Goal: Task Accomplishment & Management: Use online tool/utility

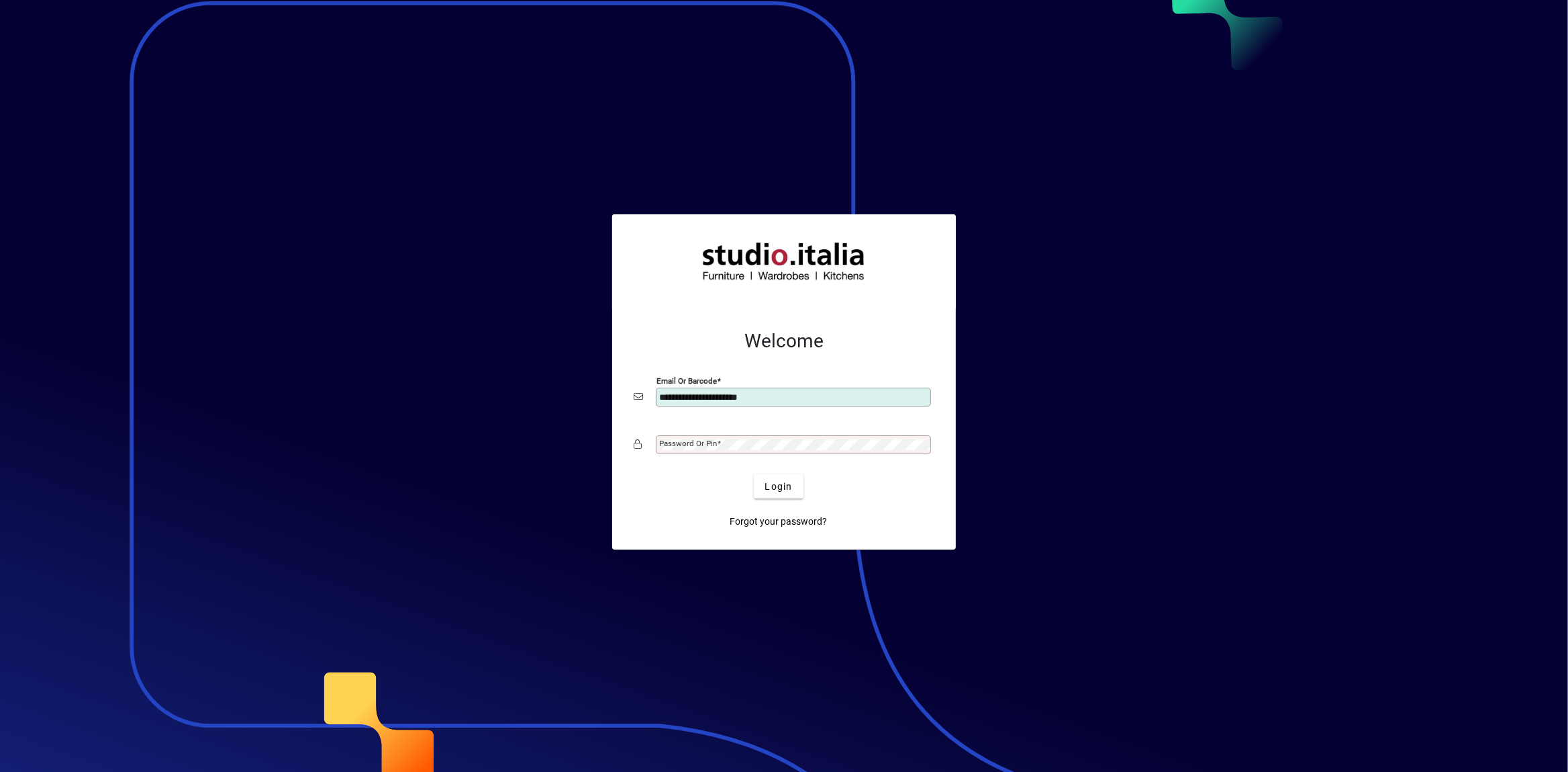
type input "**********"
click at [736, 439] on div "Password or Pin" at bounding box center [793, 444] width 275 height 19
click at [764, 489] on span "submit" at bounding box center [778, 486] width 49 height 32
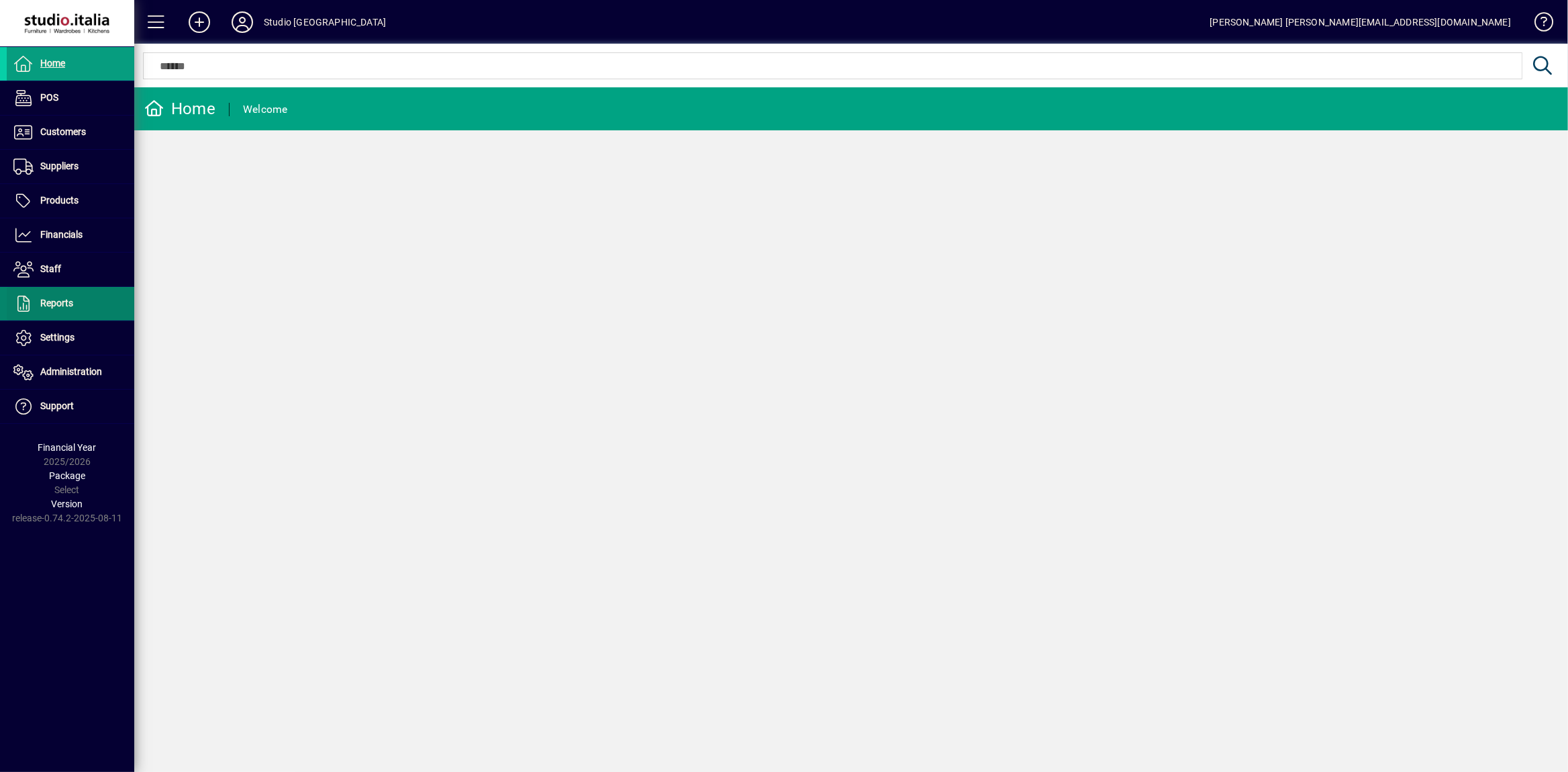
click at [59, 308] on span "Reports" at bounding box center [56, 302] width 33 height 10
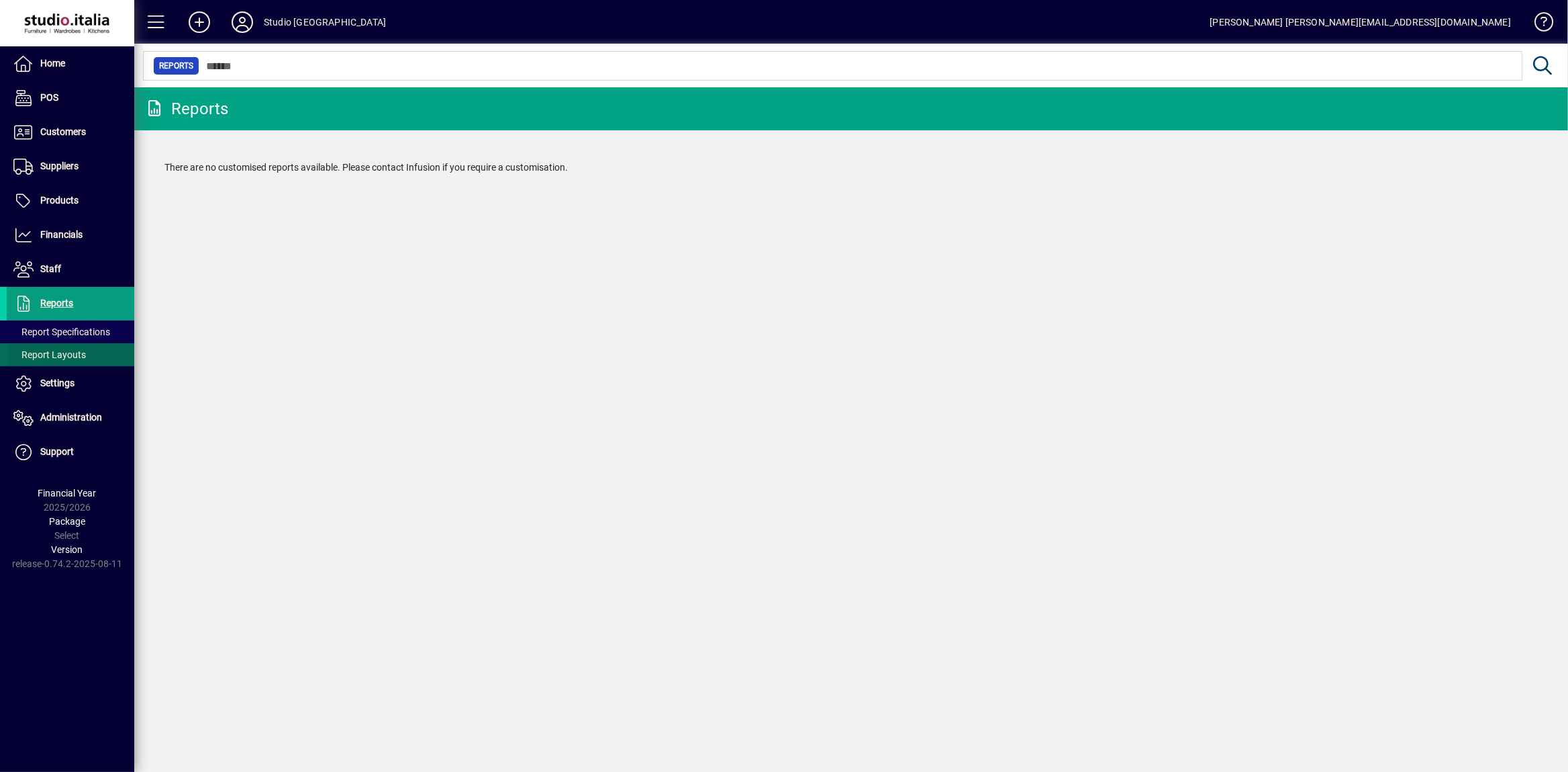
click at [59, 353] on span "Report Layouts" at bounding box center [50, 354] width 73 height 10
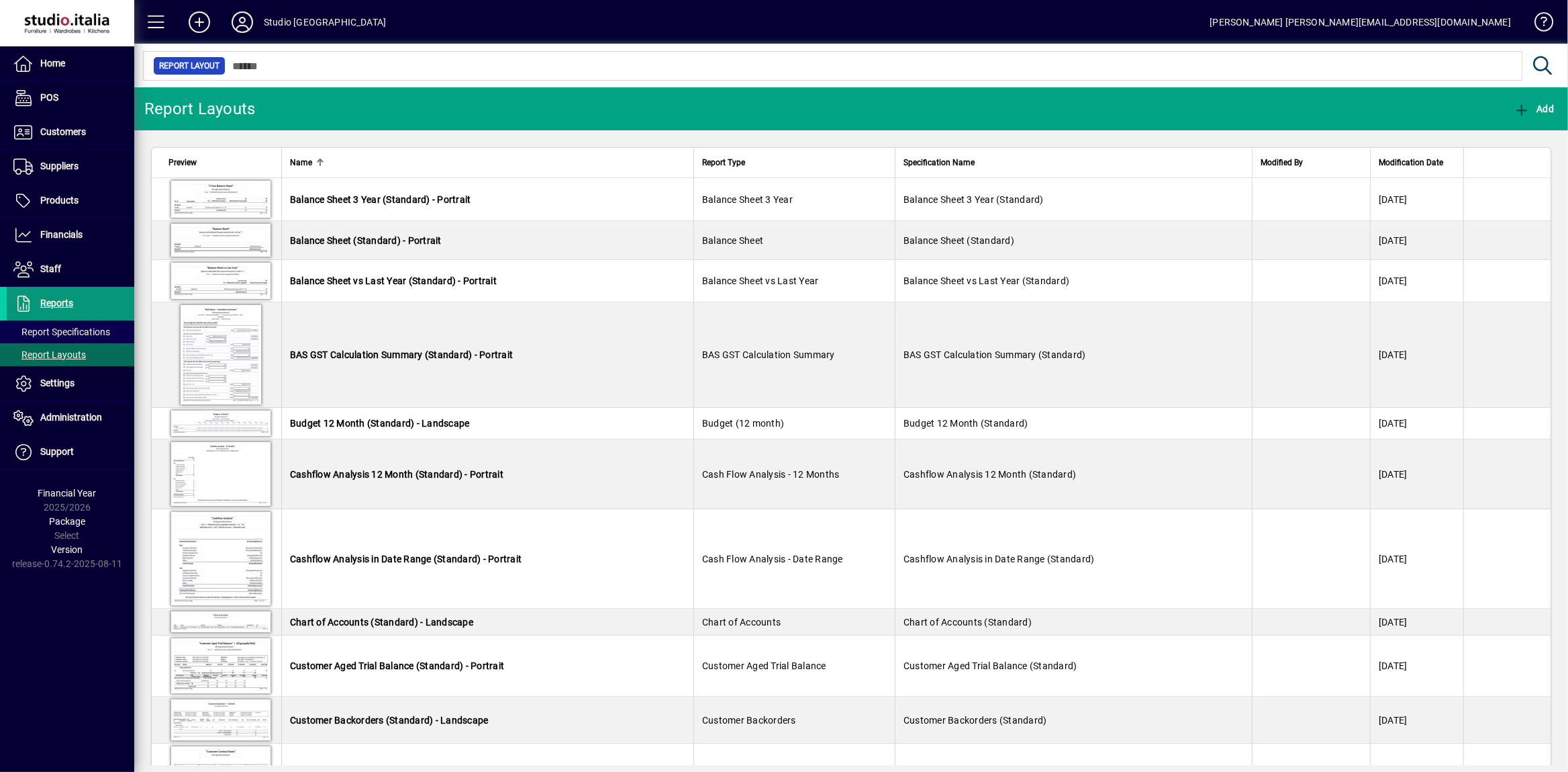
click at [58, 306] on span "Reports" at bounding box center [56, 302] width 33 height 10
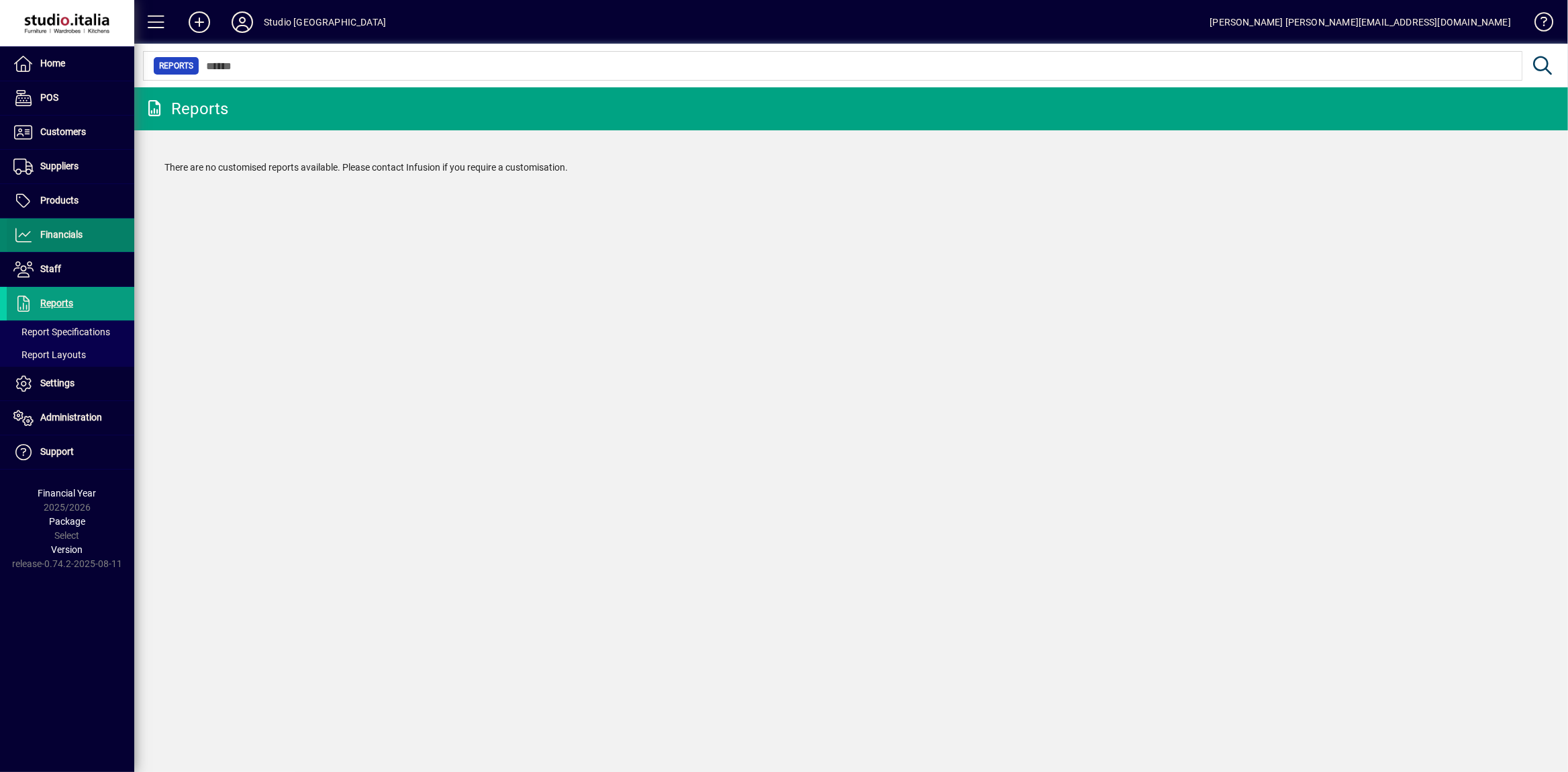
click at [67, 227] on span at bounding box center [70, 235] width 127 height 32
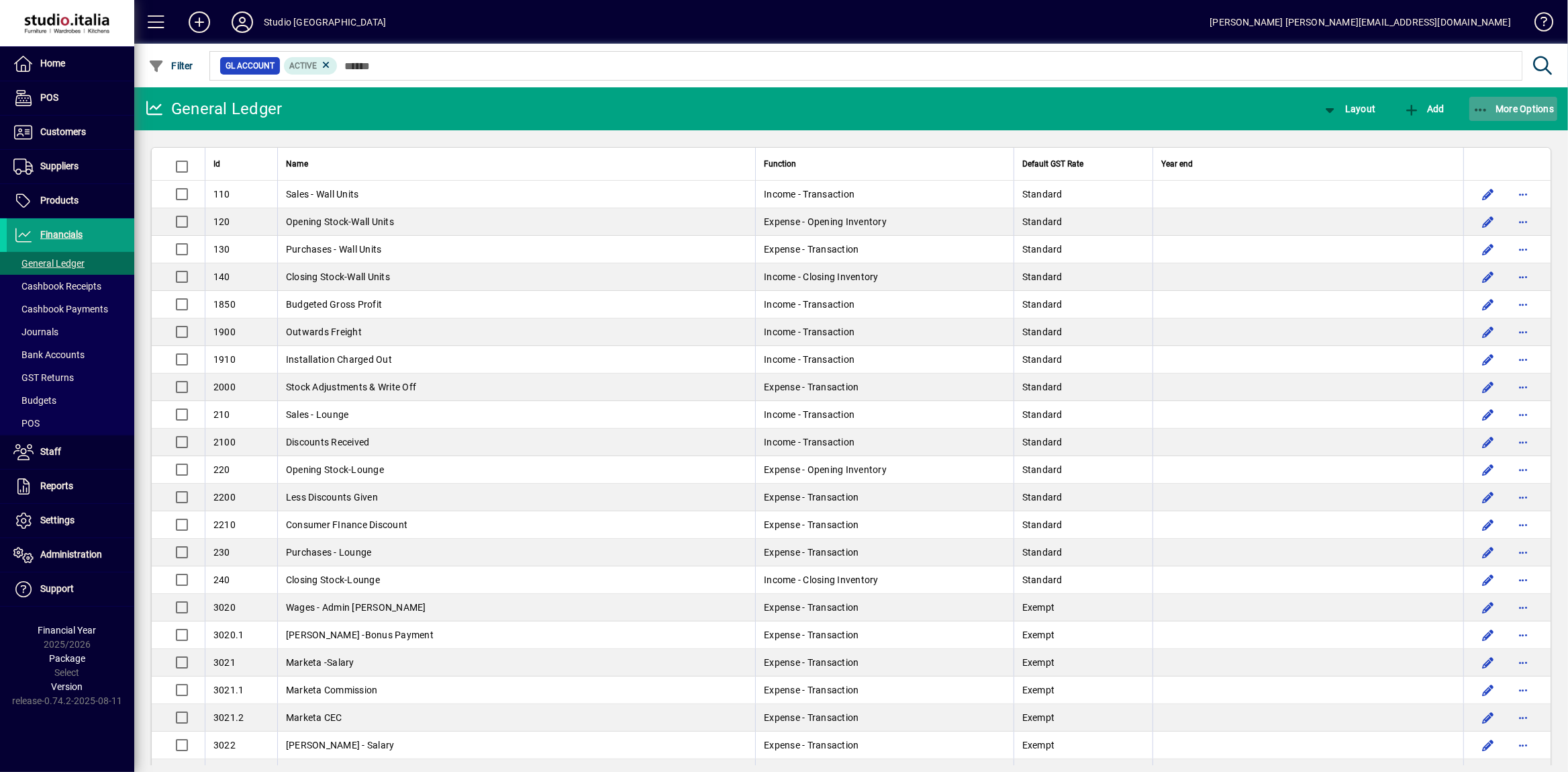
click at [1511, 109] on span "More Options" at bounding box center [1514, 109] width 82 height 10
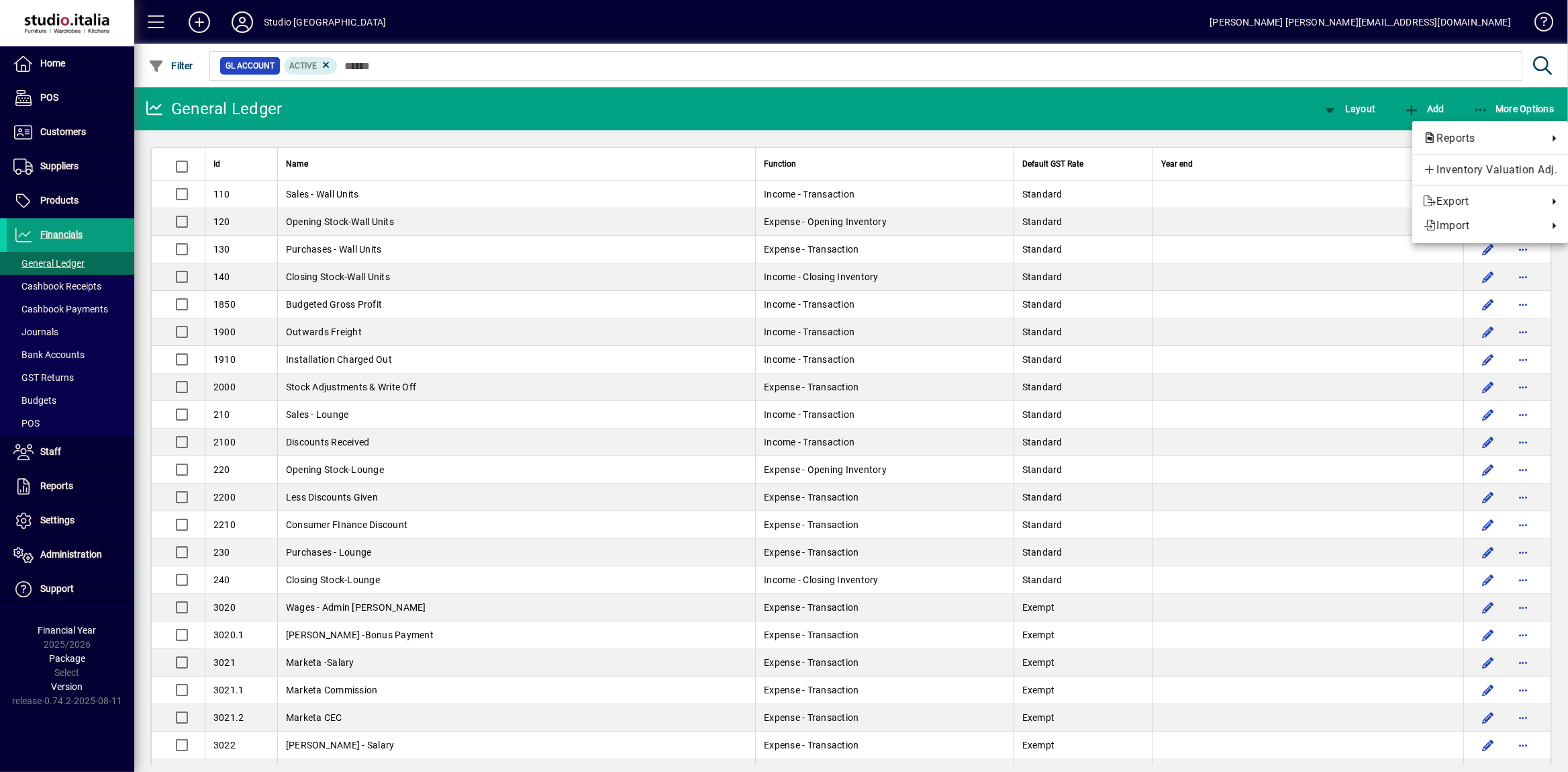
click at [1339, 113] on div at bounding box center [784, 386] width 1568 height 772
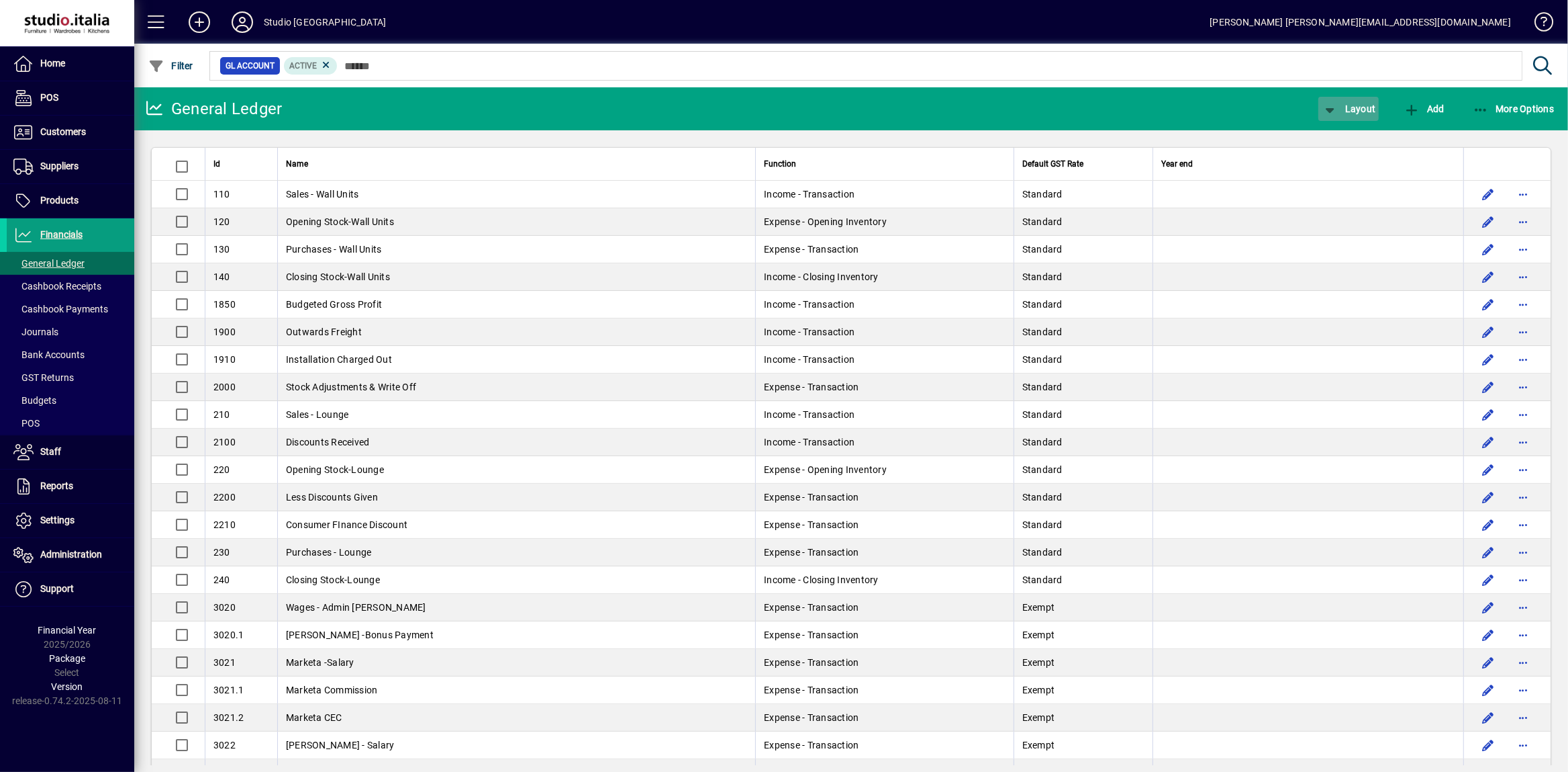
click at [1340, 113] on span "Layout" at bounding box center [1348, 109] width 53 height 10
click at [1345, 160] on span "Profit & Loss" at bounding box center [1357, 162] width 86 height 16
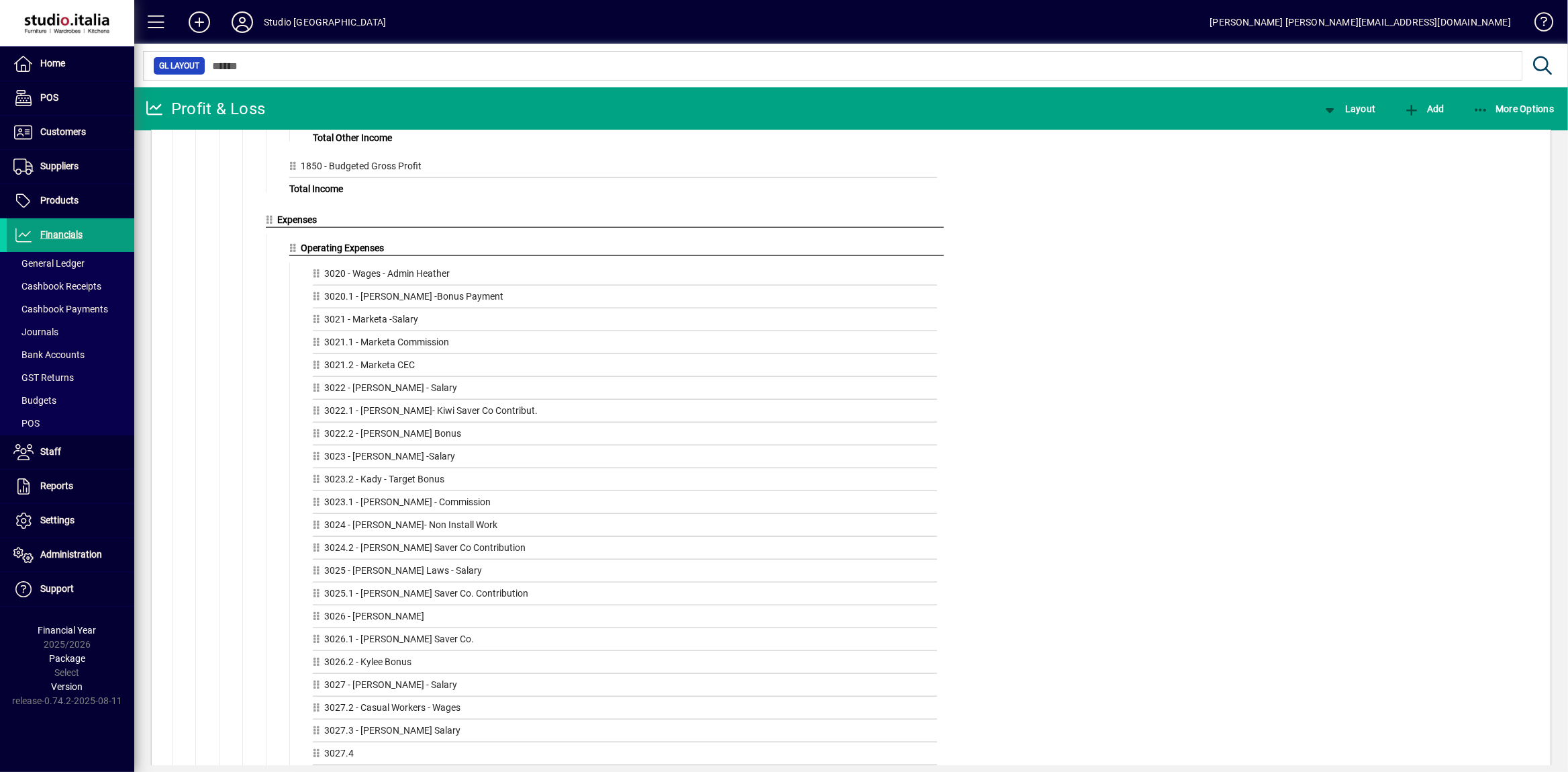
scroll to position [1974, 0]
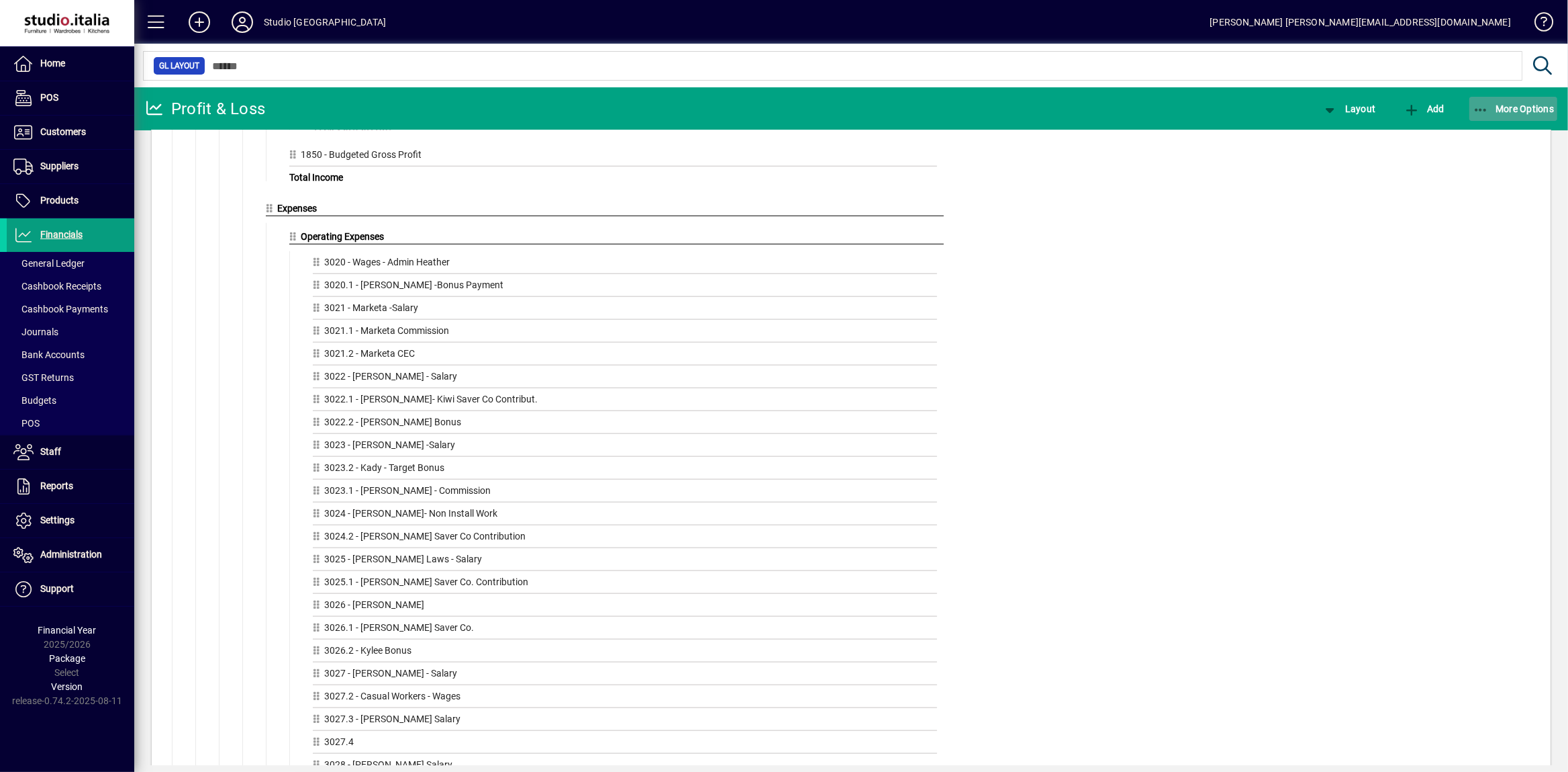
click at [1515, 111] on span "More Options" at bounding box center [1514, 109] width 82 height 10
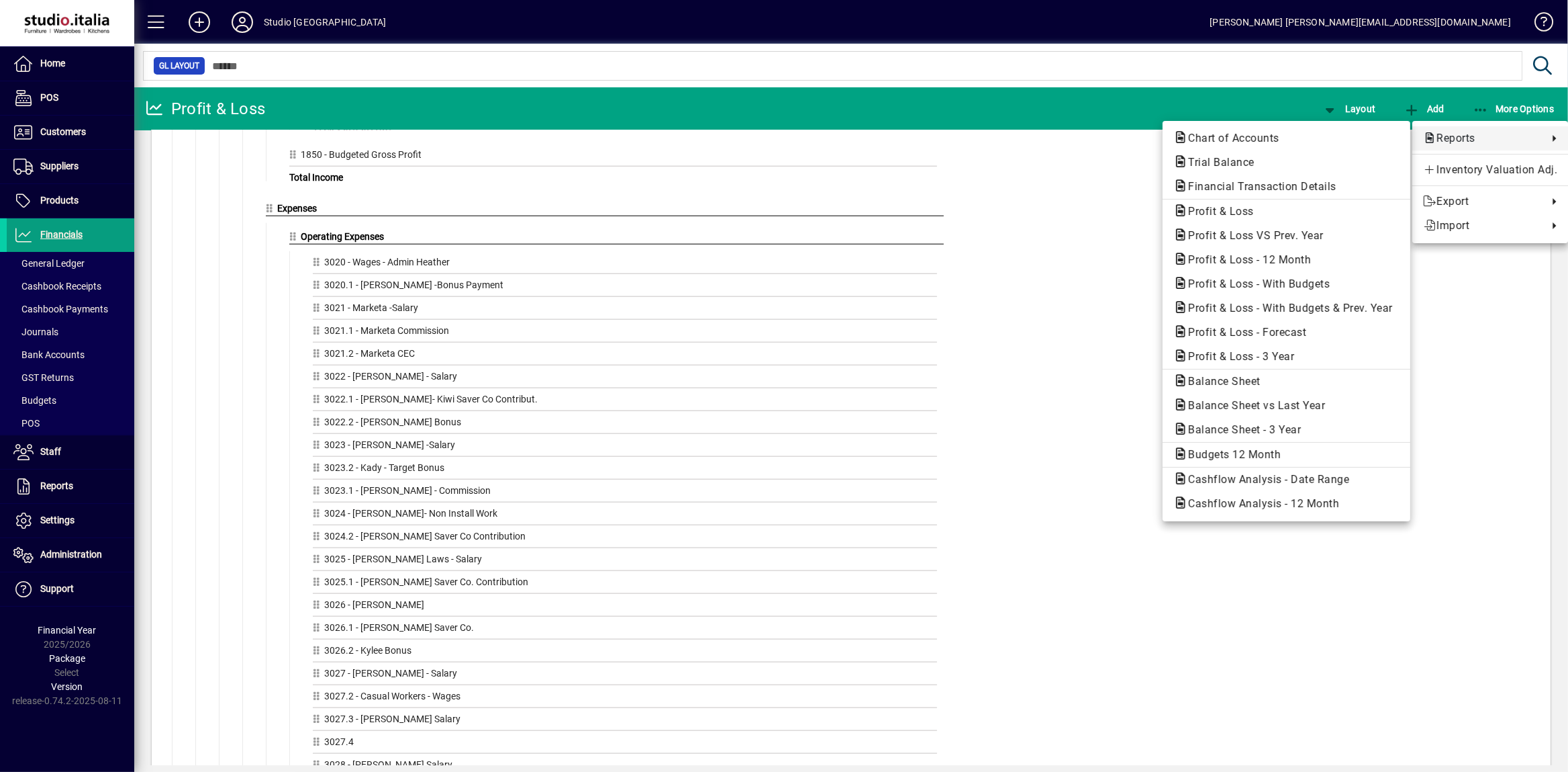
click at [1491, 138] on span "Reports" at bounding box center [1482, 138] width 118 height 16
click at [1219, 211] on span "Profit & Loss" at bounding box center [1216, 211] width 87 height 13
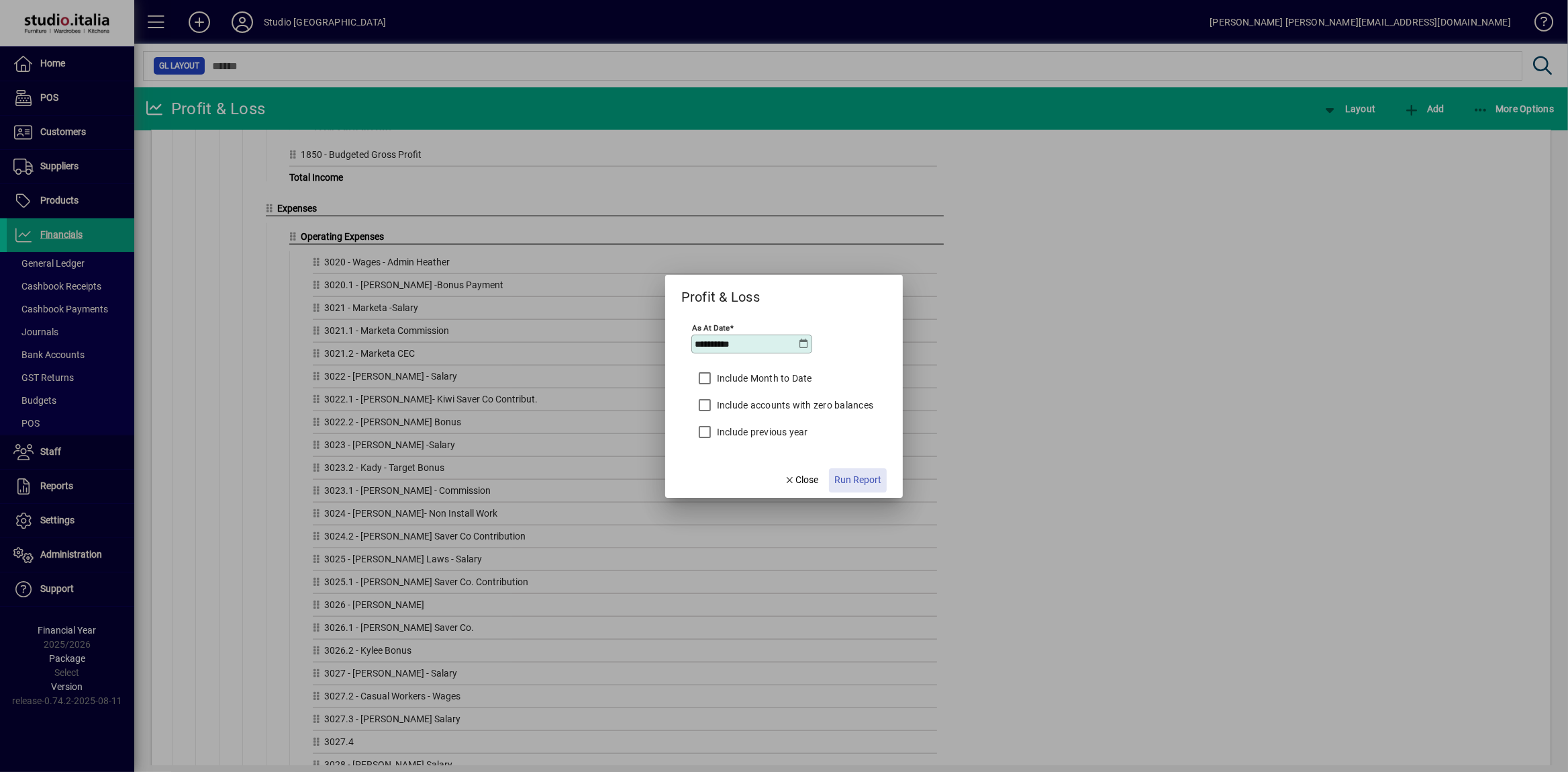
click at [841, 479] on span "Run Report" at bounding box center [858, 479] width 47 height 14
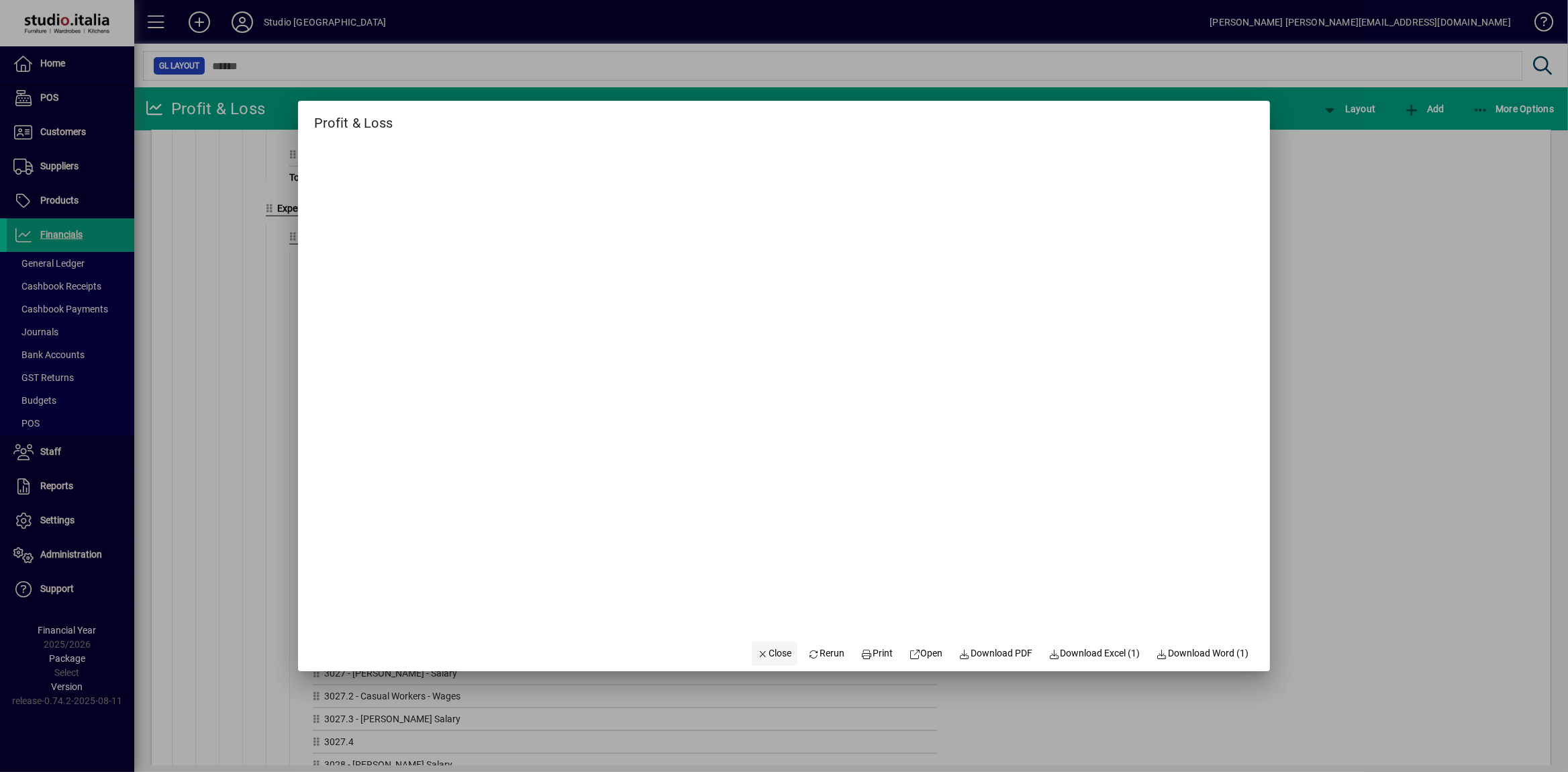
click at [772, 651] on span "Close" at bounding box center [774, 652] width 35 height 14
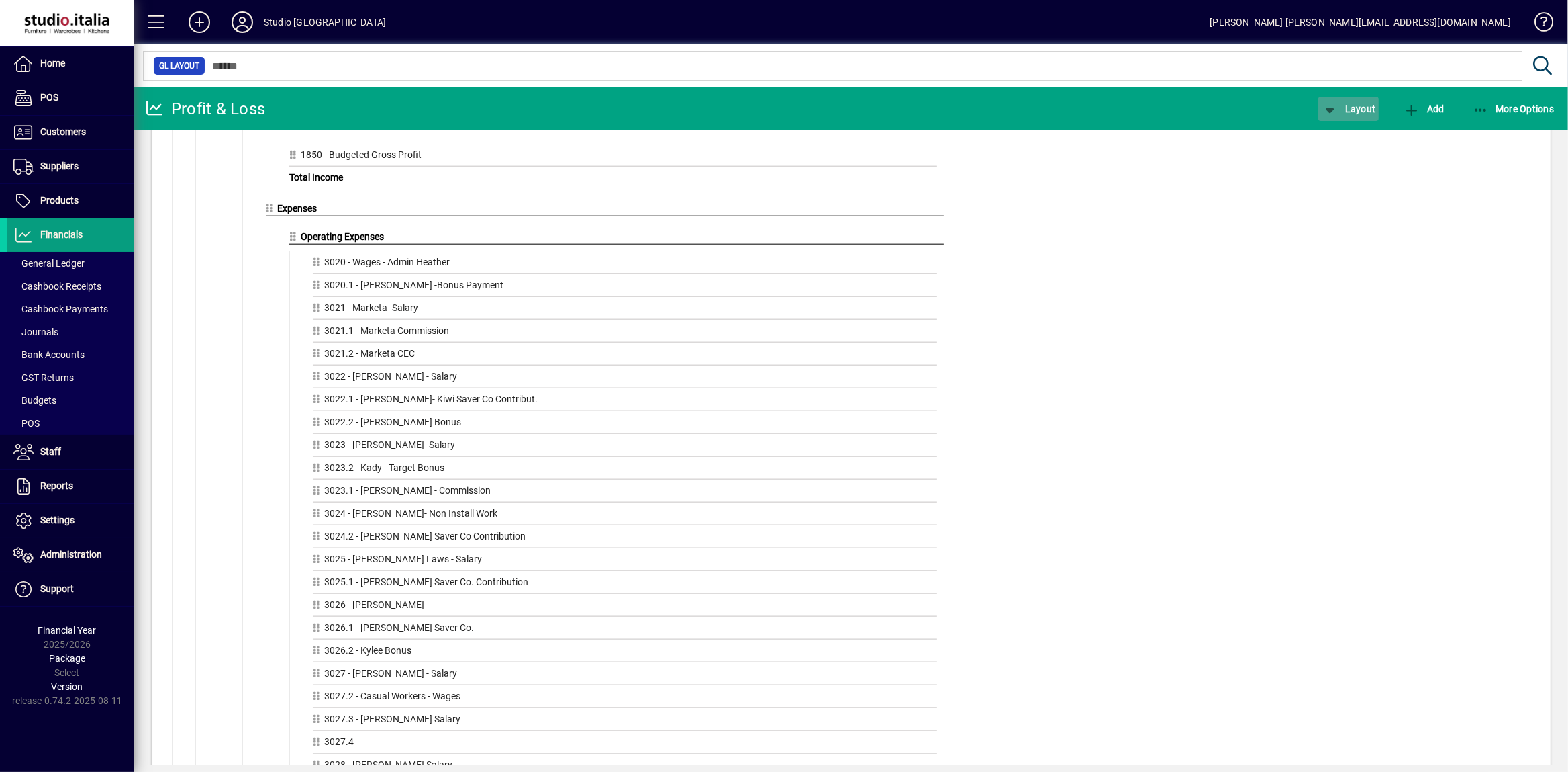
click at [1357, 110] on span "Layout" at bounding box center [1348, 109] width 53 height 10
click at [1352, 161] on span "Profit & Loss" at bounding box center [1357, 162] width 86 height 16
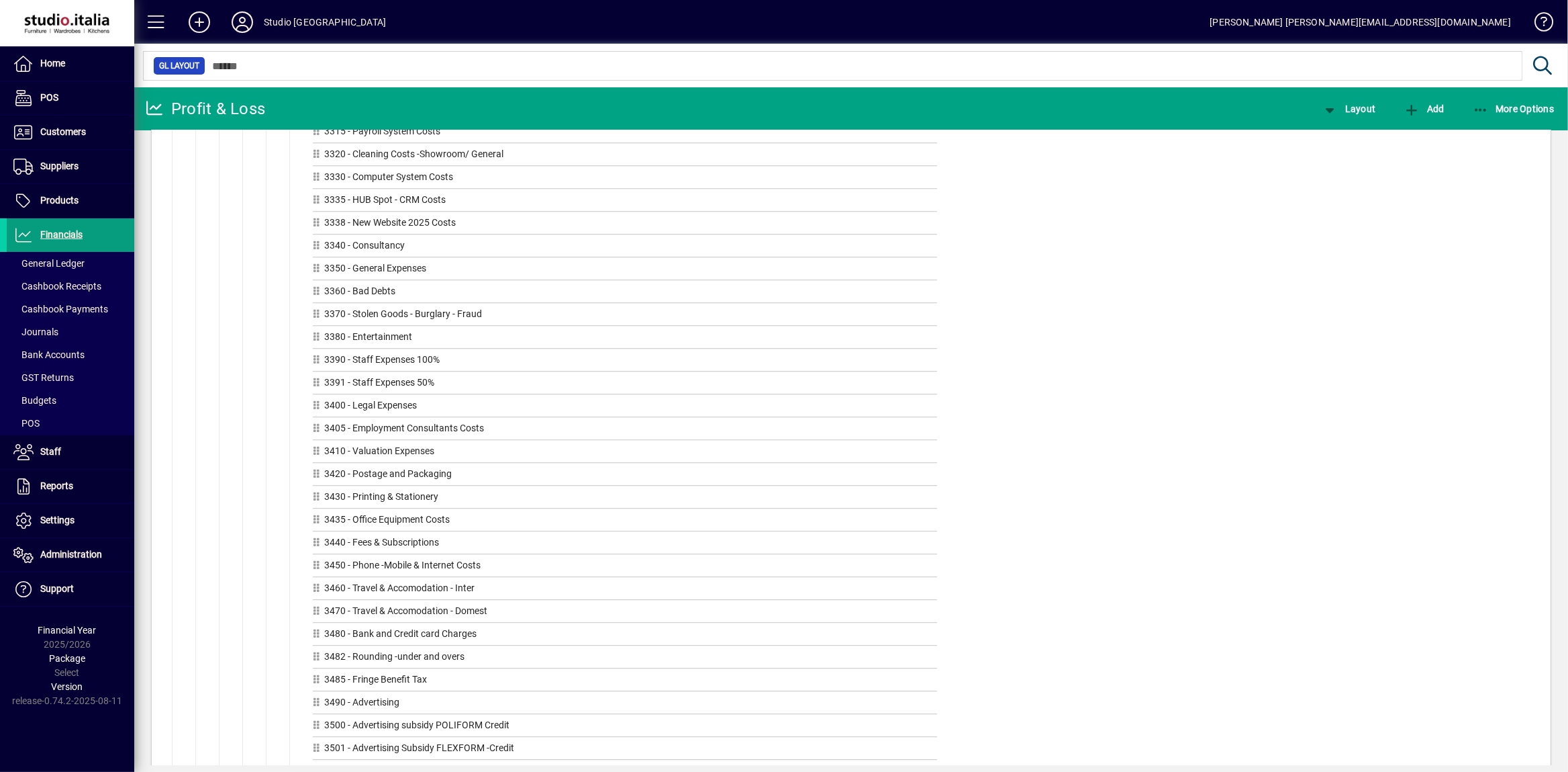
scroll to position [4583, 0]
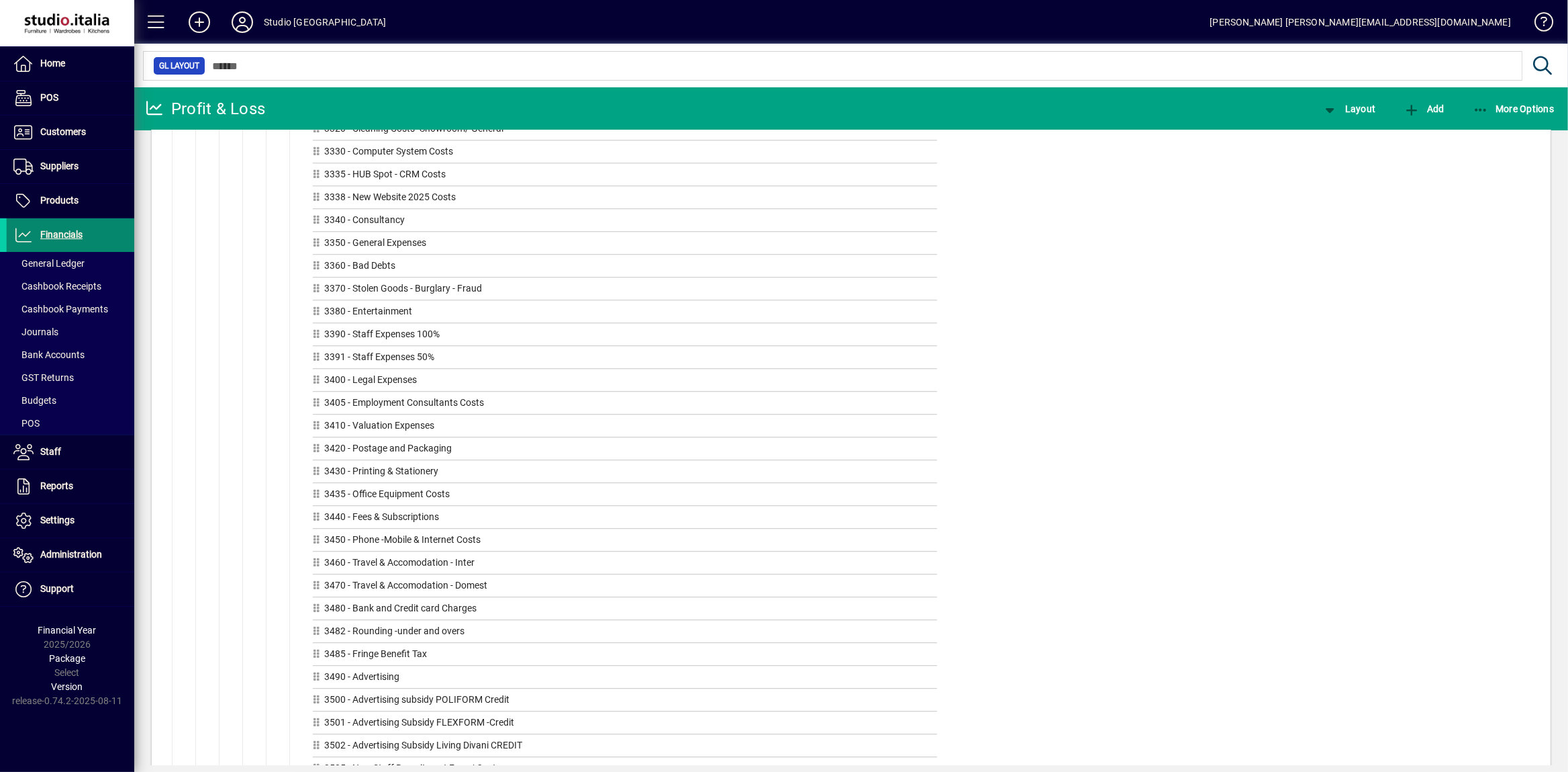
click at [59, 240] on span "Financials" at bounding box center [61, 234] width 42 height 10
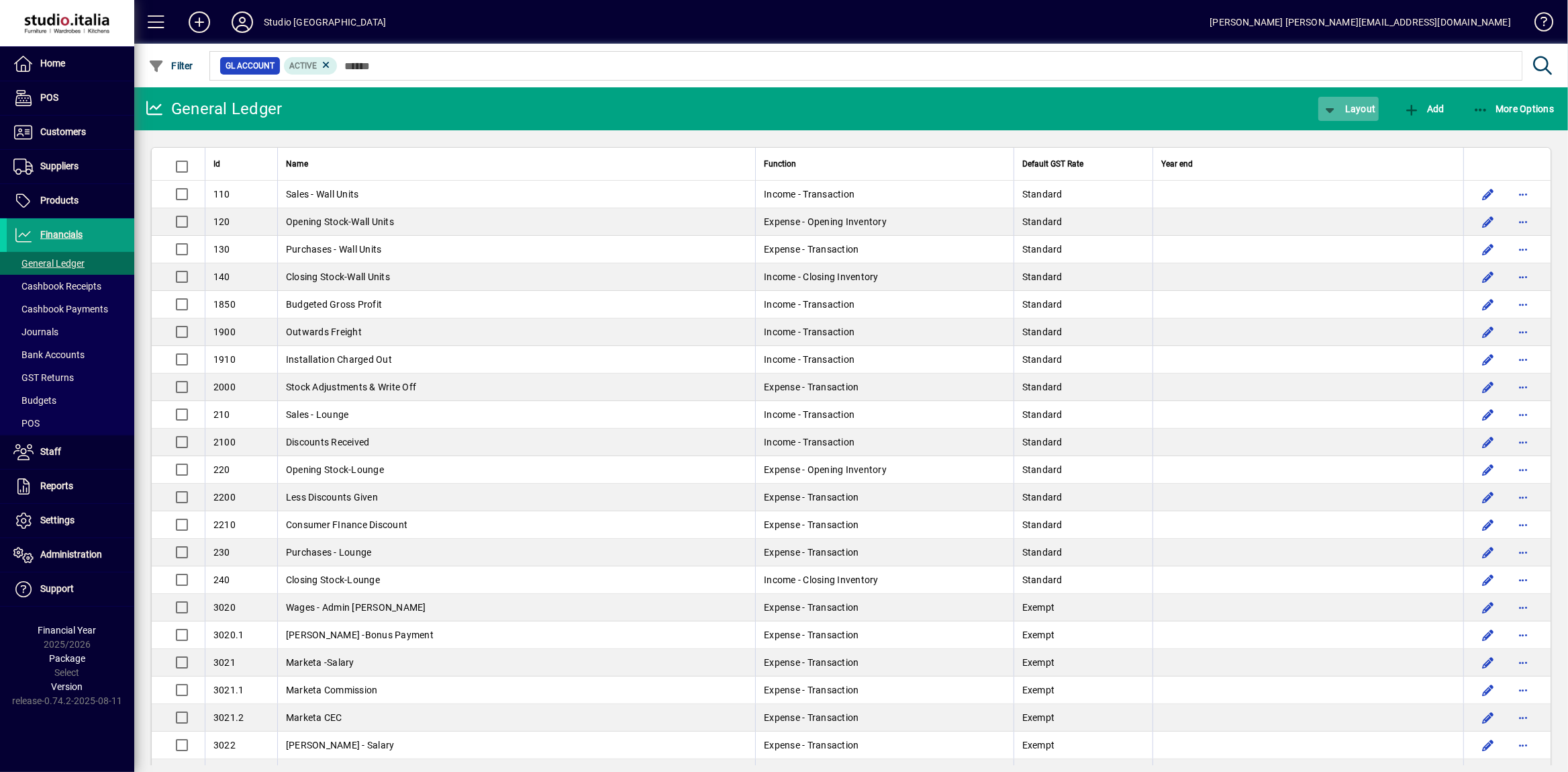
click at [1343, 110] on span "Layout" at bounding box center [1348, 109] width 53 height 10
click at [1343, 110] on div at bounding box center [784, 386] width 1568 height 772
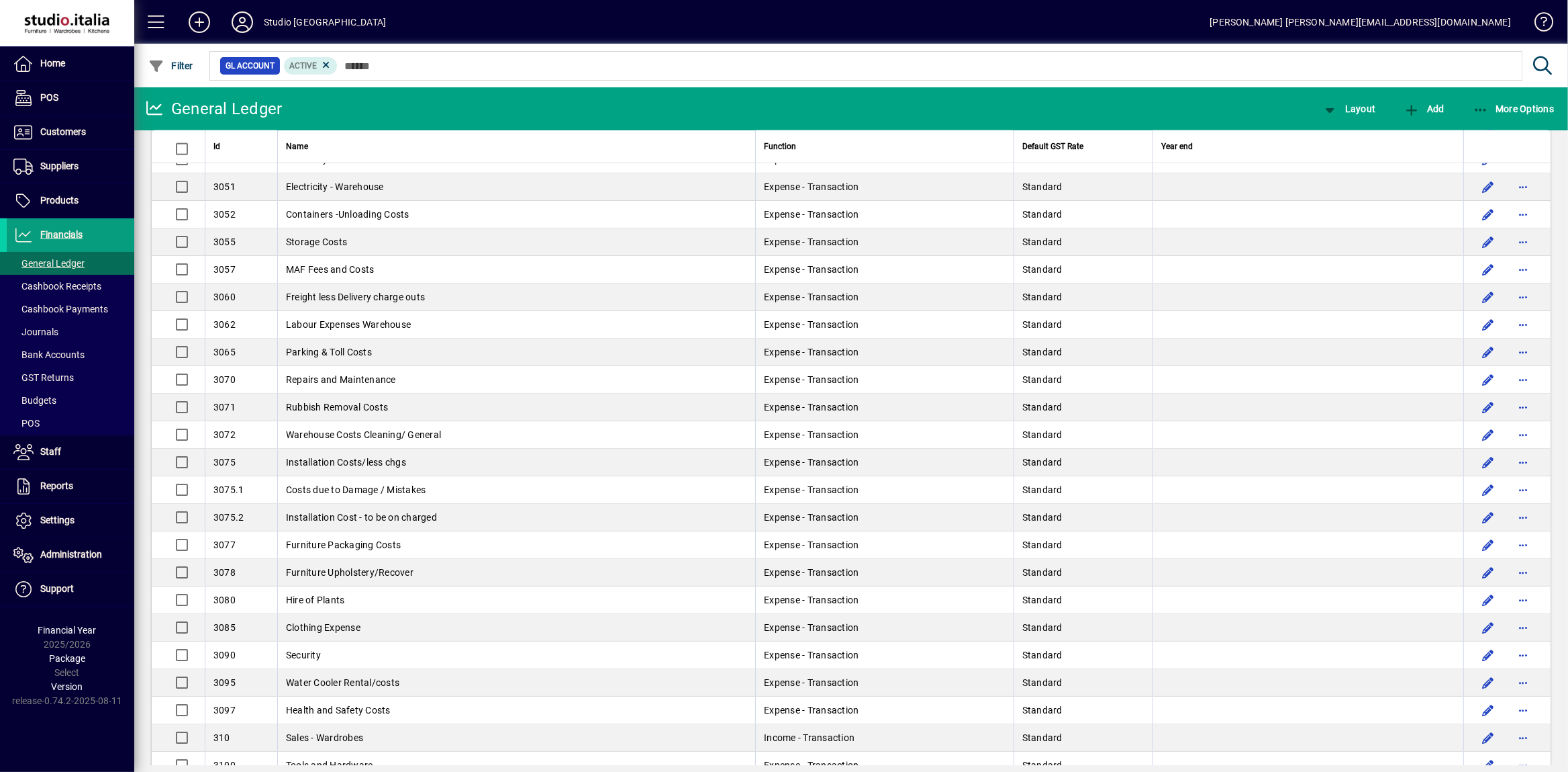
scroll to position [2256, 0]
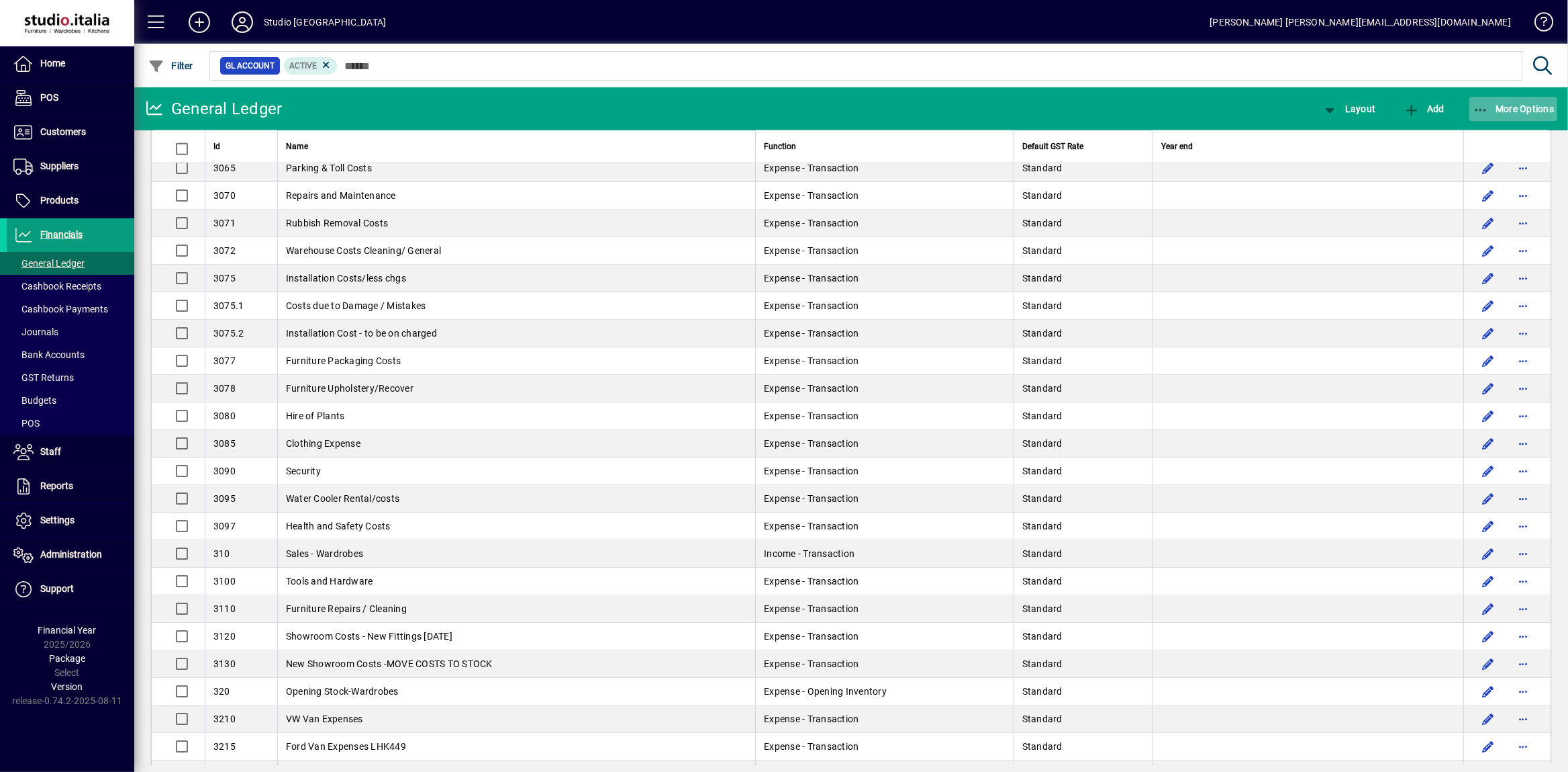
click at [1513, 108] on span "More Options" at bounding box center [1514, 109] width 82 height 10
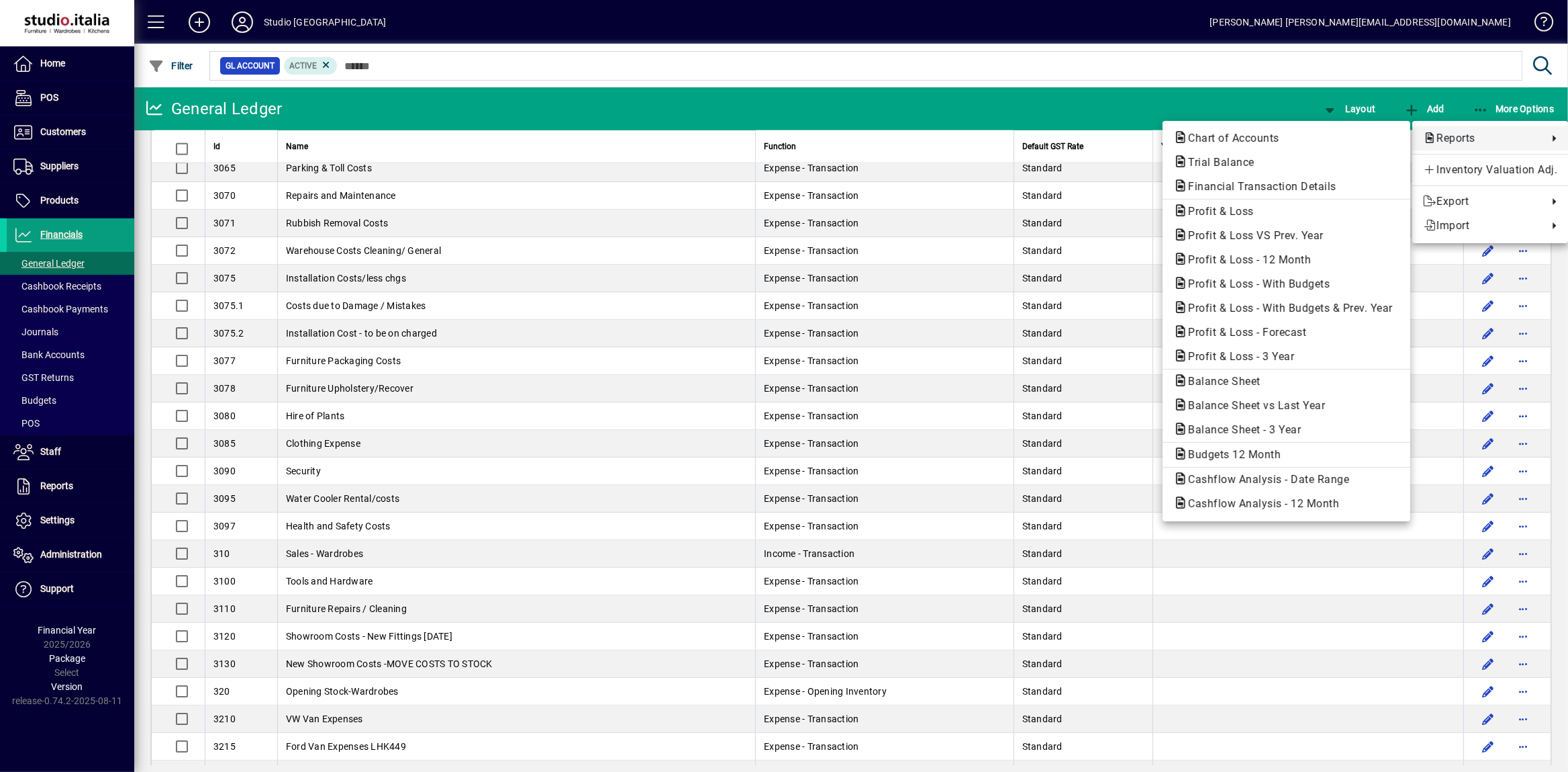
click at [1470, 137] on span "Reports" at bounding box center [1482, 138] width 118 height 16
click at [1236, 158] on span "Trial Balance" at bounding box center [1217, 162] width 88 height 13
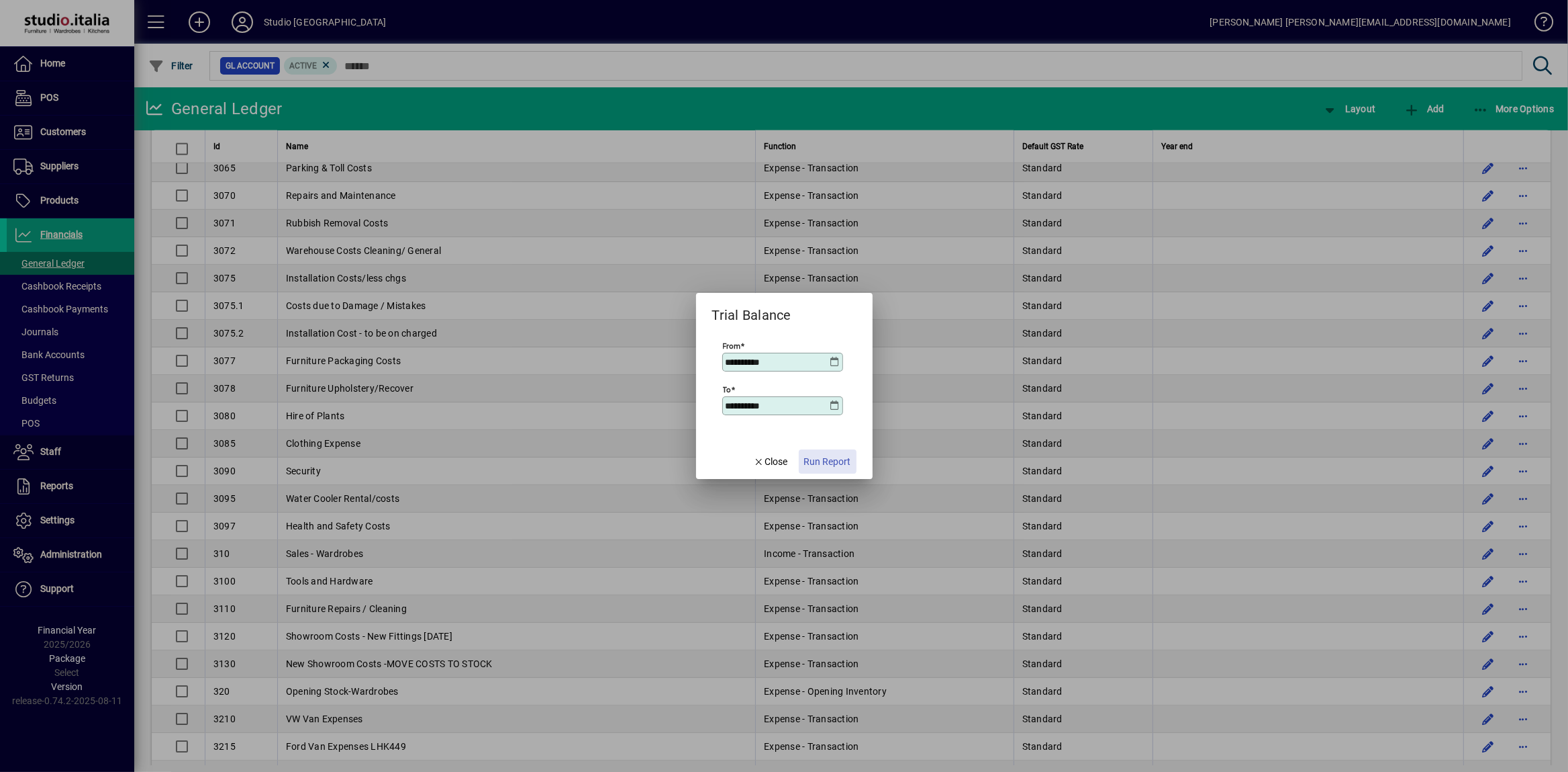
click at [816, 458] on span "Run Report" at bounding box center [828, 461] width 47 height 14
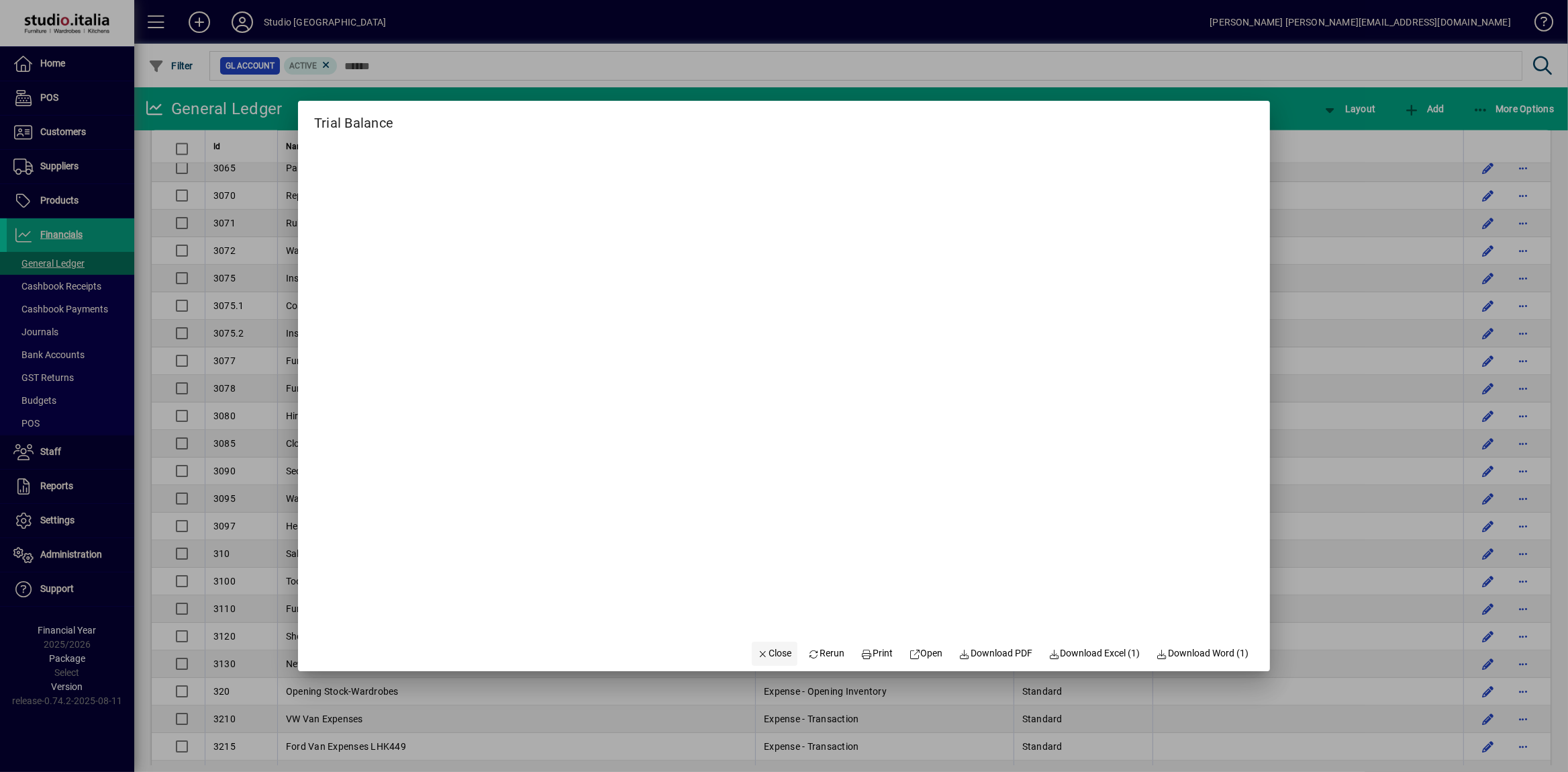
click at [769, 653] on span "Close" at bounding box center [774, 652] width 35 height 14
